Goal: Check status: Check status

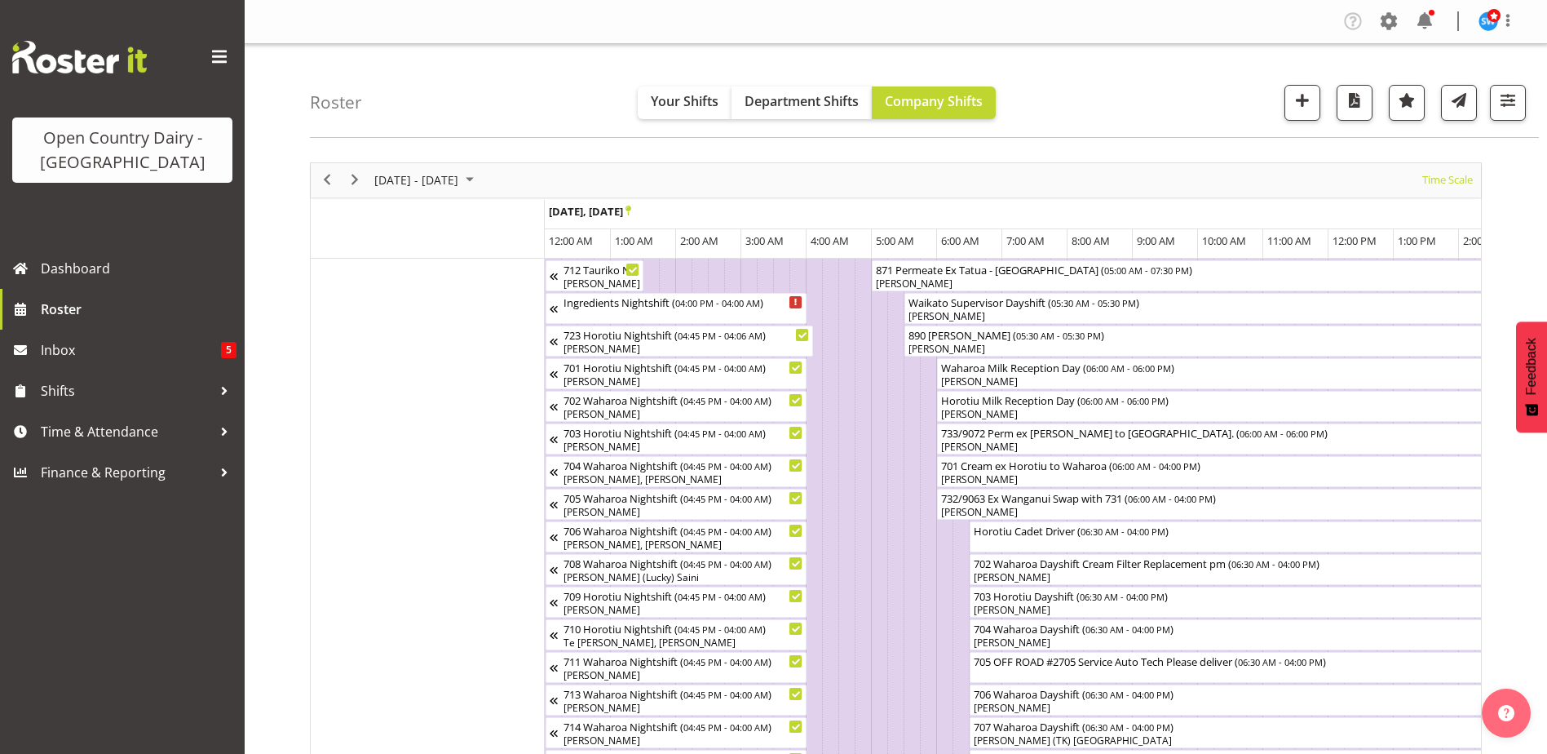
scroll to position [0, 7830]
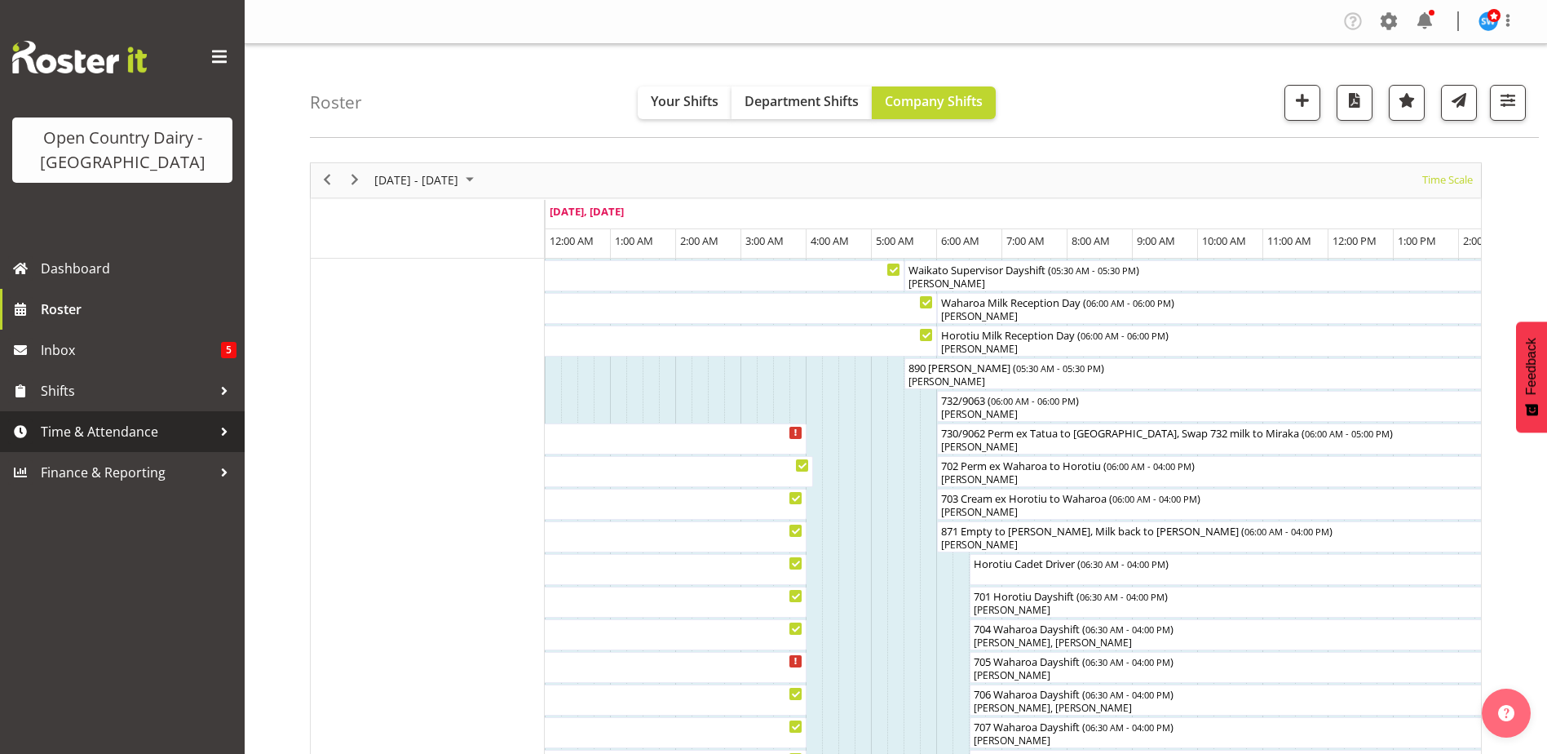
click at [75, 431] on span "Time & Attendance" at bounding box center [126, 431] width 171 height 24
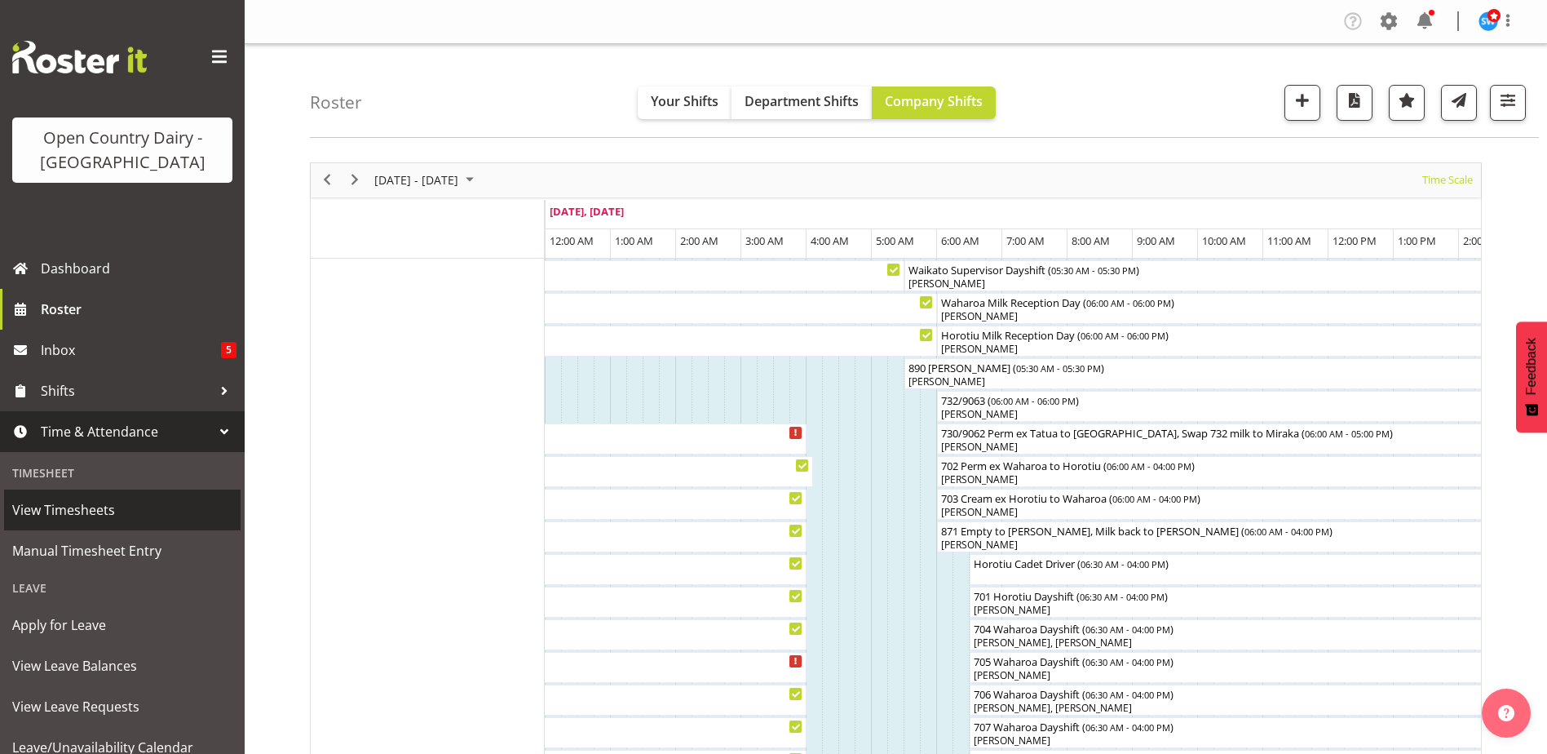
click at [85, 516] on span "View Timesheets" at bounding box center [122, 510] width 220 height 24
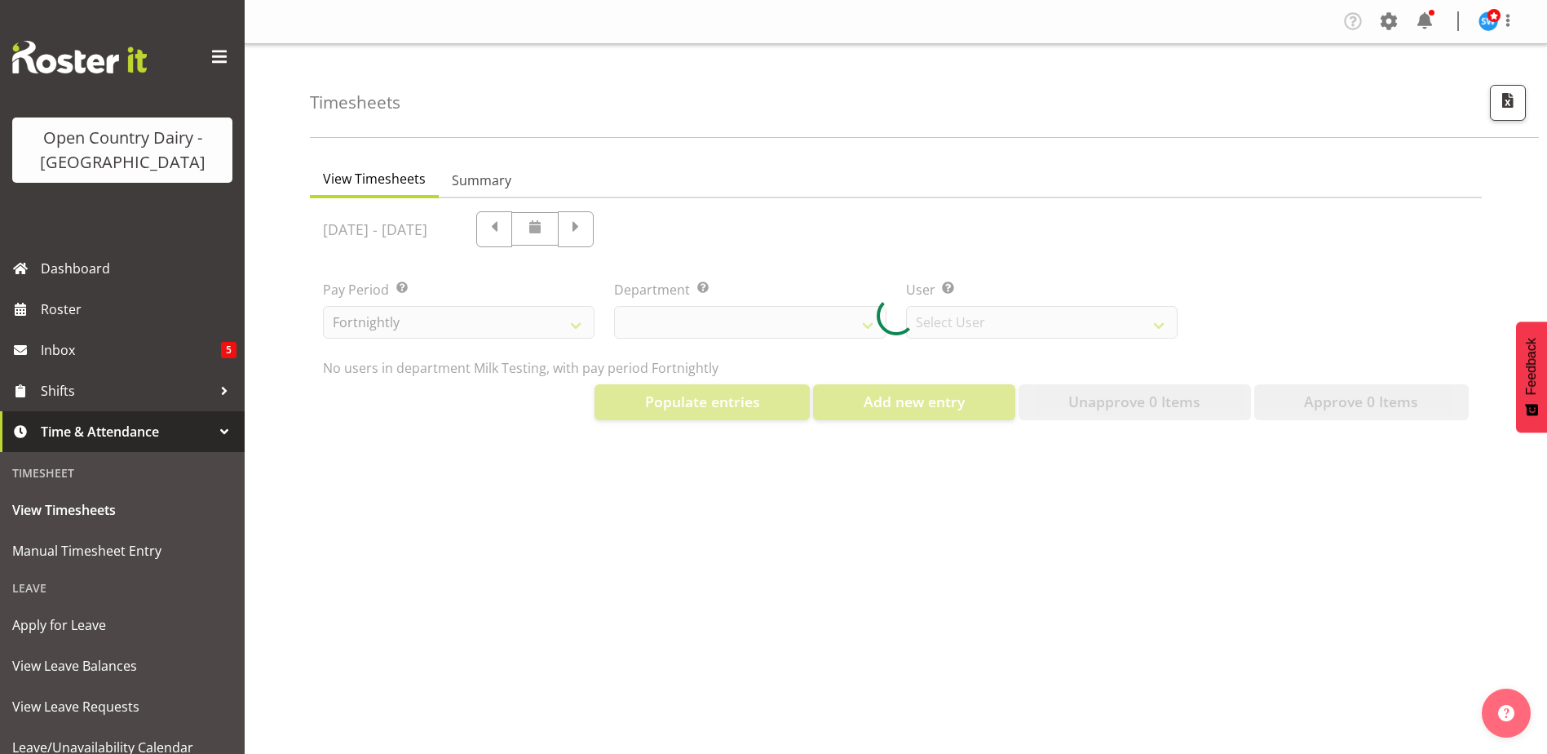
select select "733"
select select "7414"
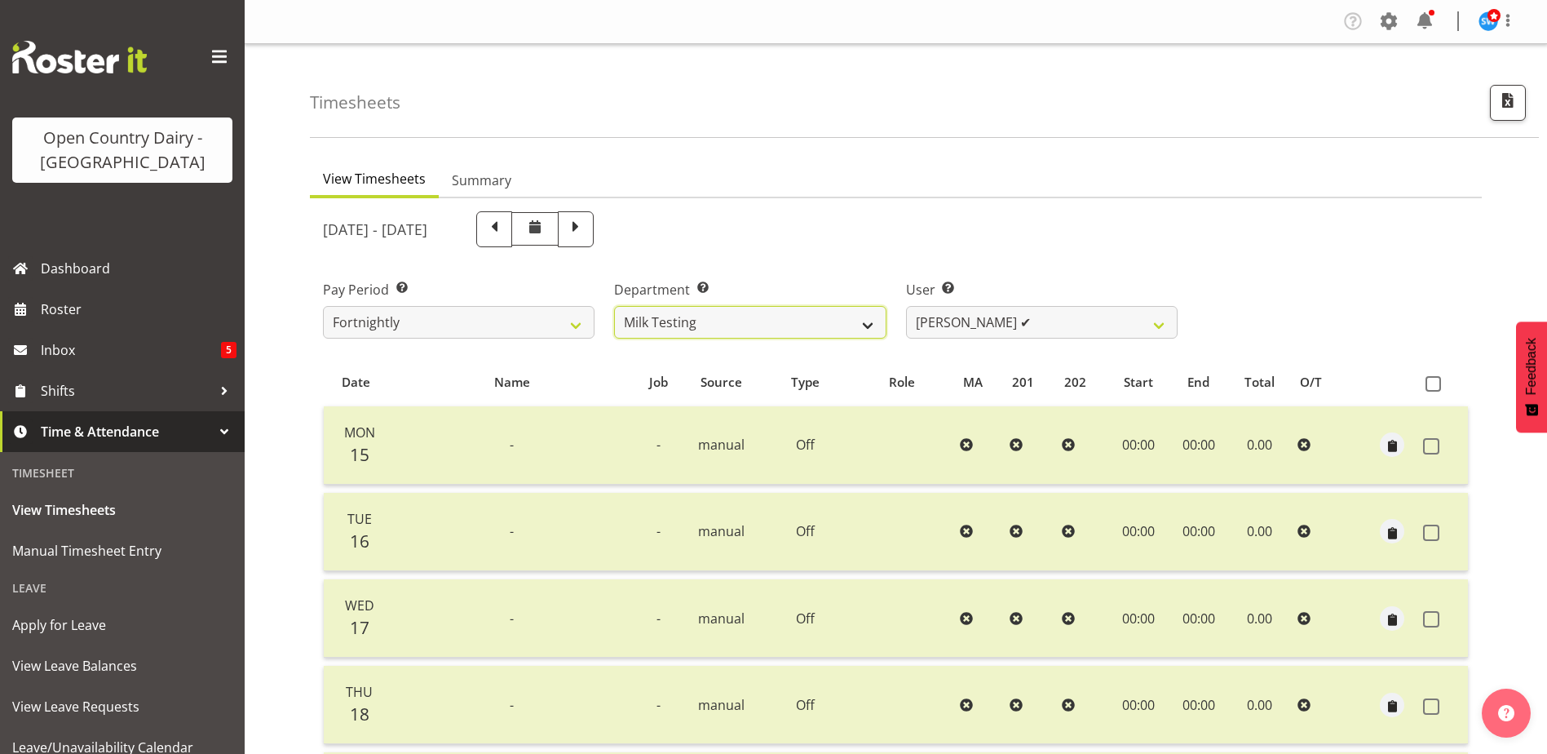
click at [863, 324] on select "701 702 703 704 705 706 707 708 709 710 711 712 713 714 715 716 717 718 719 720" at bounding box center [750, 322] width 272 height 33
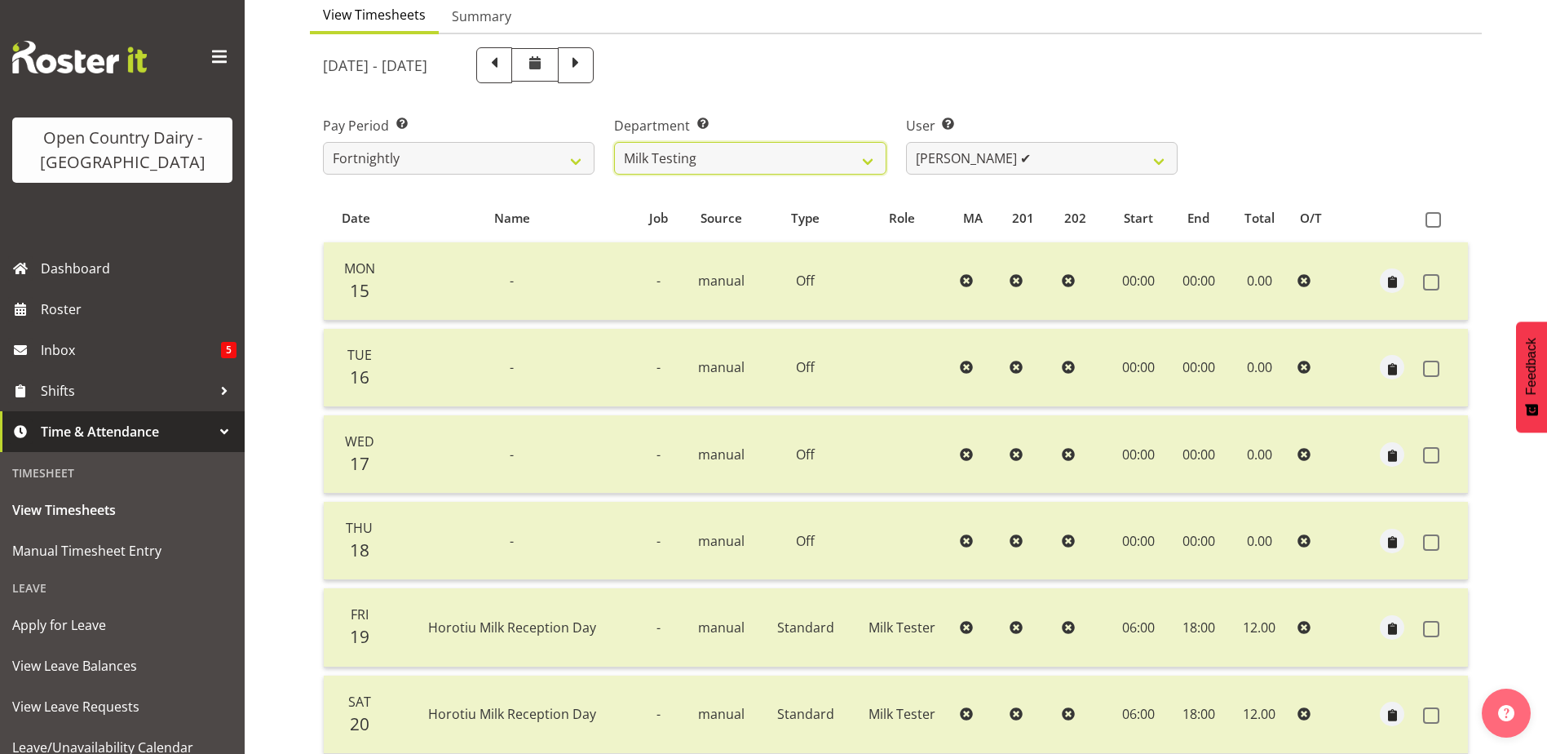
scroll to position [163, 0]
click at [863, 162] on select "701 702 703 704 705 706 707 708 709 710 711 712 713 714 715 716 717 718 719 720" at bounding box center [750, 159] width 272 height 33
click at [614, 143] on select "701 702 703 704 705 706 707 708 709 710 711 712 713 714 715 716 717 718 719 720" at bounding box center [750, 159] width 272 height 33
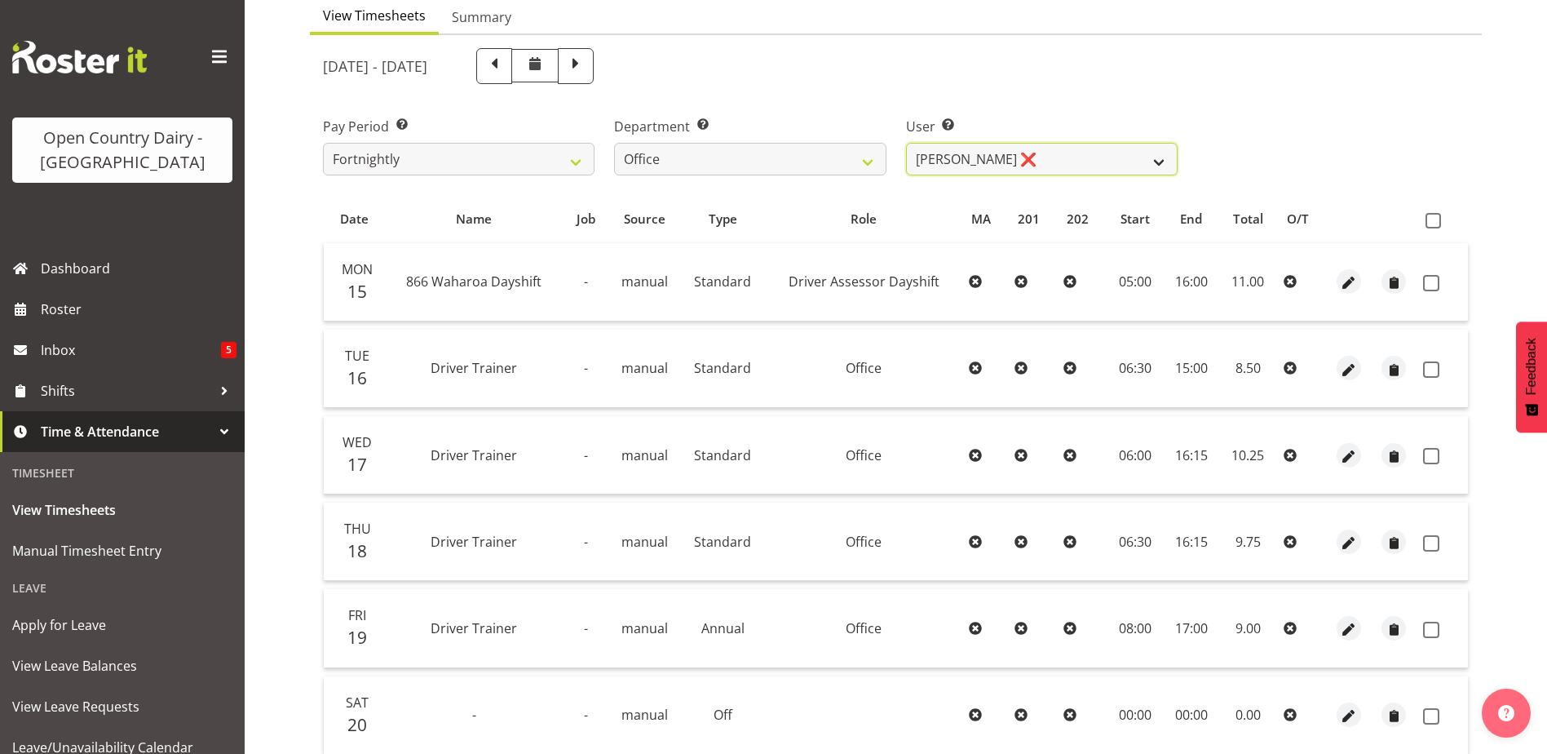
click at [1162, 166] on select "[PERSON_NAME] ❌ [PERSON_NAME] ❌ [PERSON_NAME] ❌ [PERSON_NAME] ❌ Milk Reception …" at bounding box center [1042, 159] width 272 height 33
click at [1160, 159] on select "[PERSON_NAME] ❌ [PERSON_NAME] ❌ [PERSON_NAME] ❌ [PERSON_NAME] ❌ Milk Reception …" at bounding box center [1042, 159] width 272 height 33
click at [859, 163] on select "701 702 703 704 705 706 707 708 709 710 711 712 713 714 715 716 717 718 719 720" at bounding box center [750, 159] width 272 height 33
select select "731"
click at [614, 143] on select "701 702 703 704 705 706 707 708 709 710 711 712 713 714 715 716 717 718 719 720" at bounding box center [750, 159] width 272 height 33
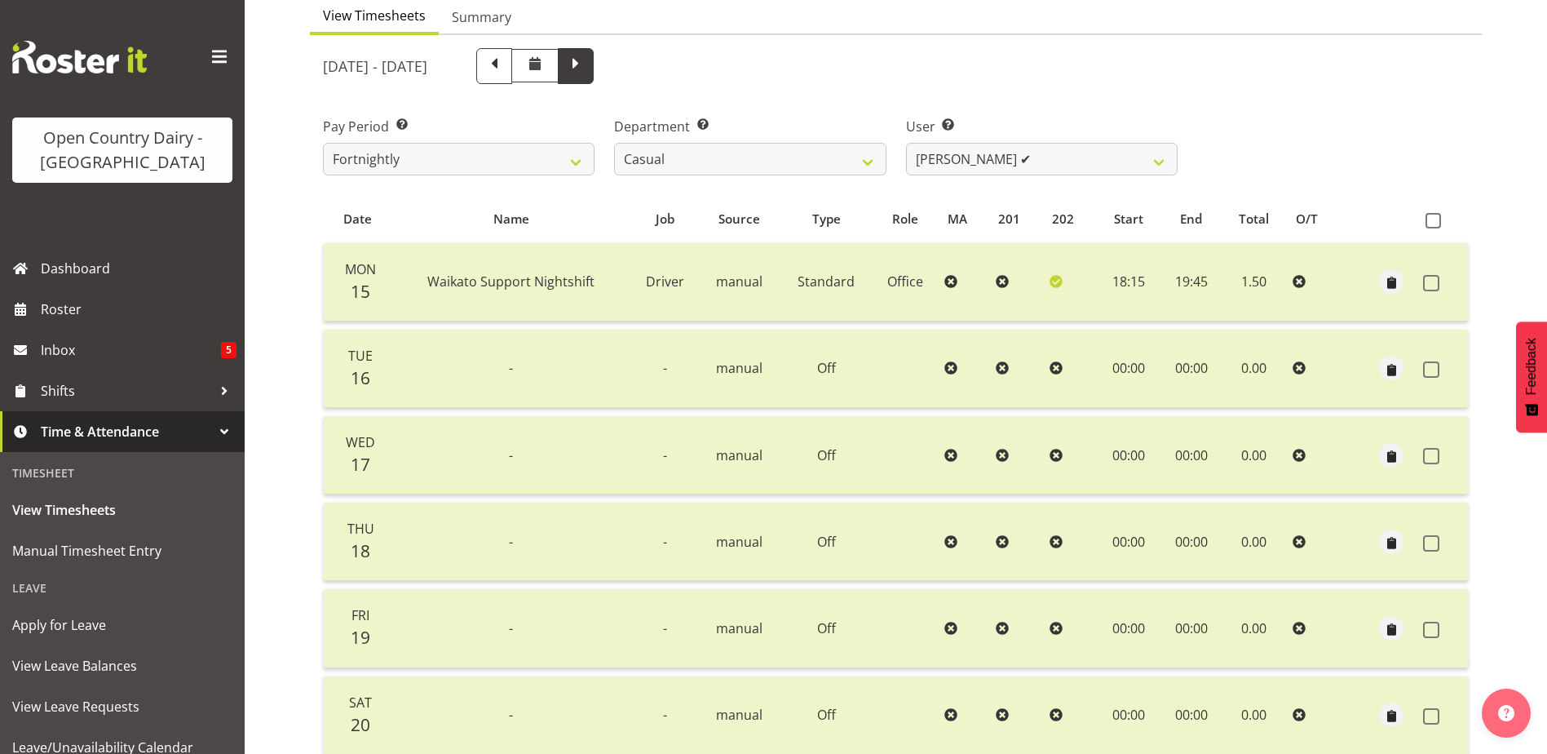
click at [586, 75] on span at bounding box center [575, 64] width 21 height 21
select select
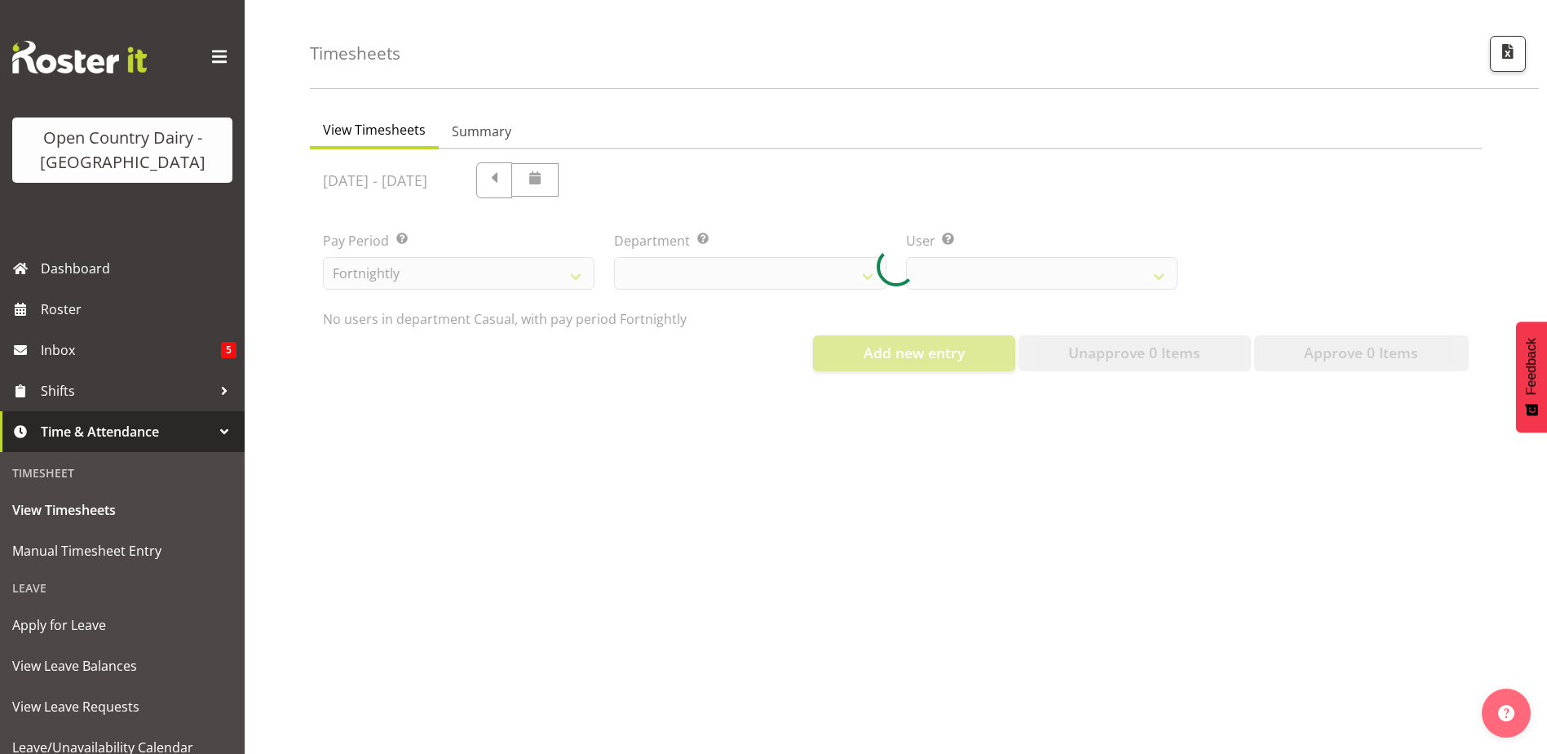
scroll to position [61, 0]
select select "731"
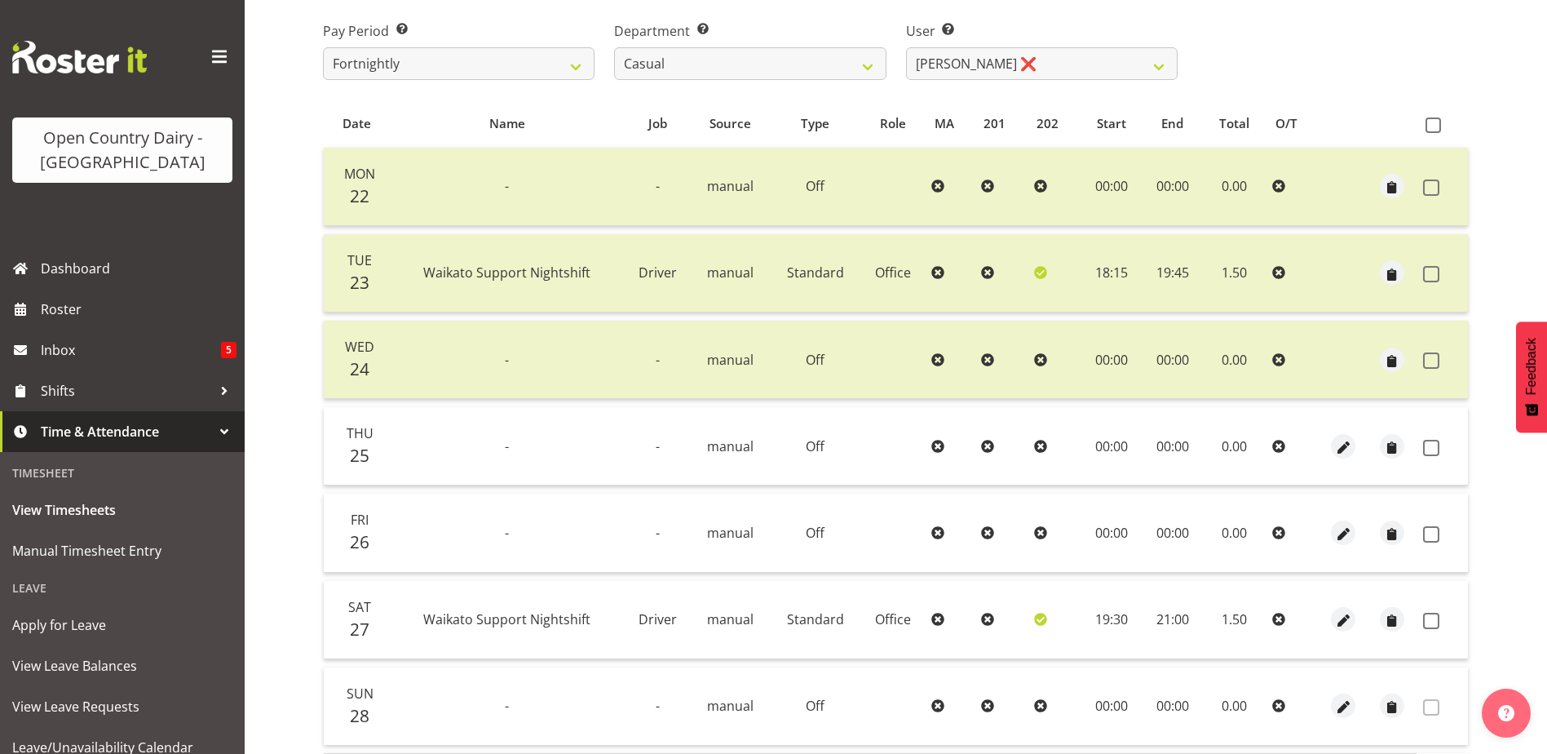
scroll to position [0, 0]
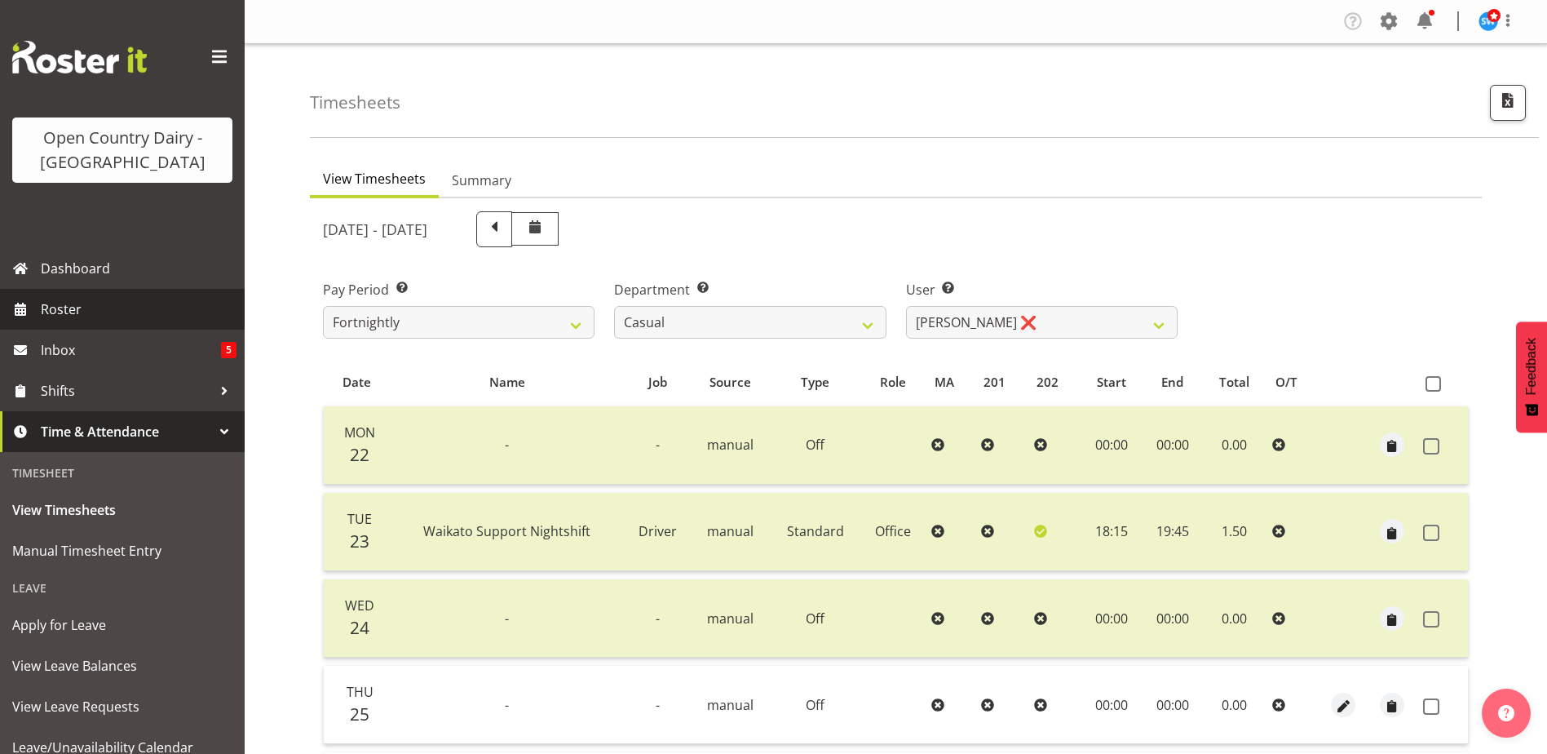
click at [55, 311] on span "Roster" at bounding box center [139, 309] width 196 height 24
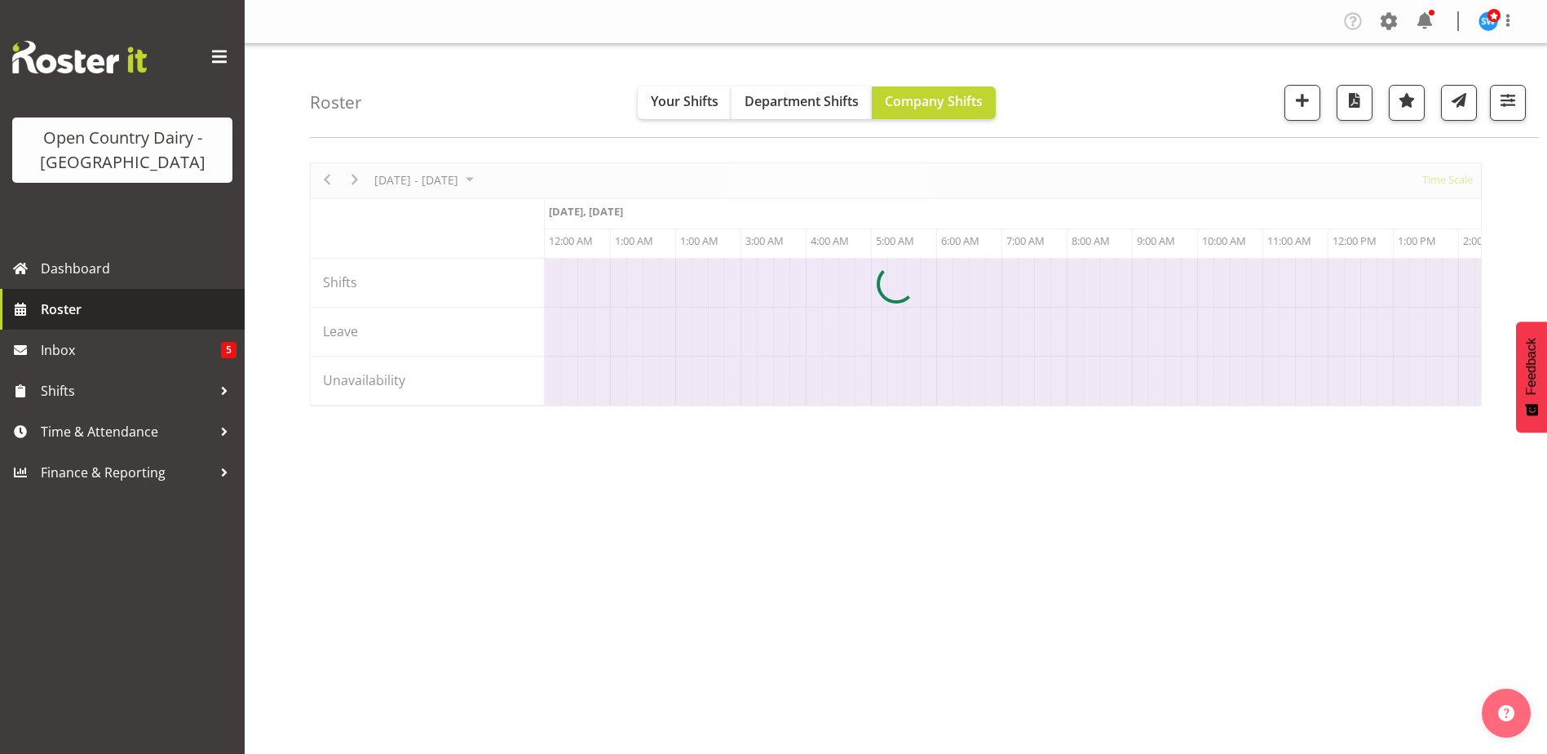
scroll to position [0, 9396]
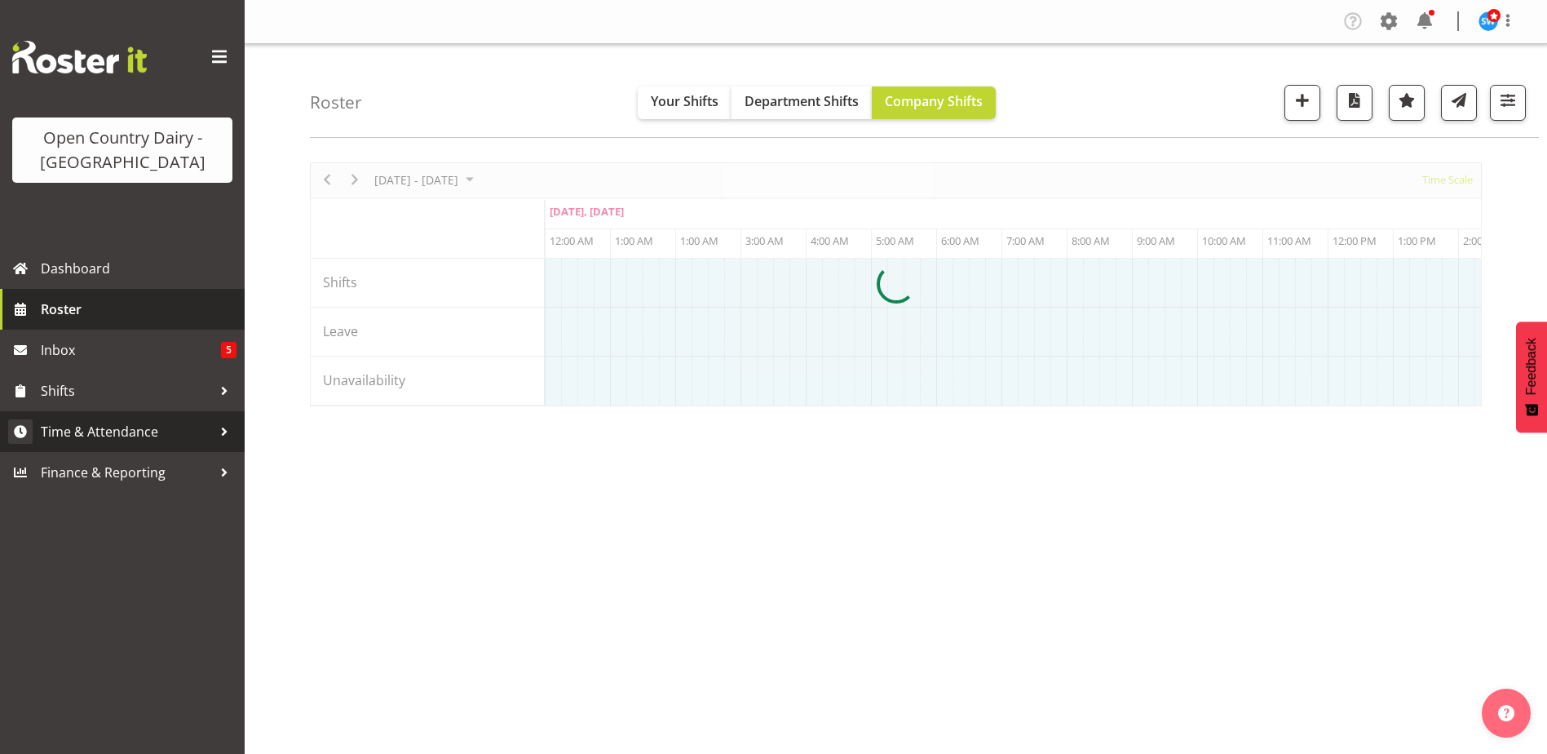
click at [64, 435] on span "Time & Attendance" at bounding box center [126, 431] width 171 height 24
